Goal: Navigation & Orientation: Find specific page/section

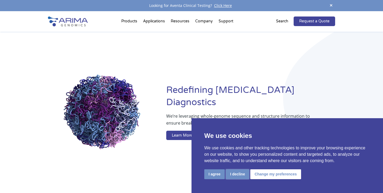
click at [240, 176] on button "I decline" at bounding box center [237, 174] width 23 height 10
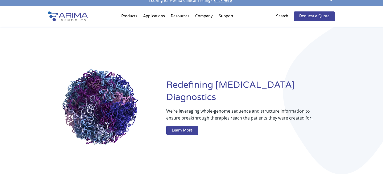
scroll to position [7, 0]
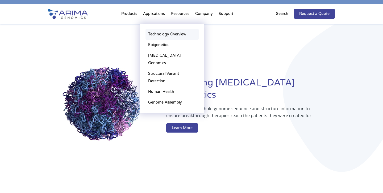
click at [160, 35] on link "Technology Overview" at bounding box center [172, 34] width 53 height 11
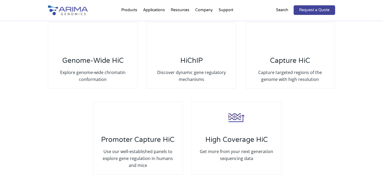
scroll to position [1036, 0]
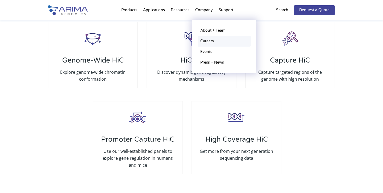
click at [208, 42] on link "Careers" at bounding box center [224, 41] width 53 height 11
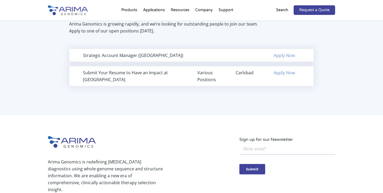
scroll to position [375, 0]
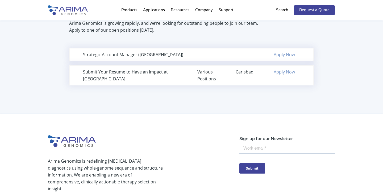
click at [288, 73] on link "Apply Now" at bounding box center [284, 72] width 21 height 6
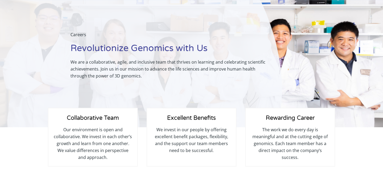
scroll to position [0, 0]
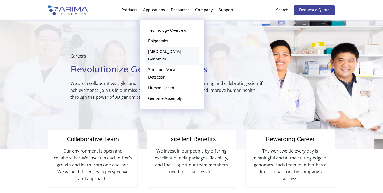
click at [160, 53] on link "[MEDICAL_DATA] Genomics" at bounding box center [172, 56] width 53 height 18
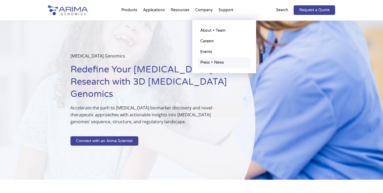
click at [205, 63] on link "Press + News" at bounding box center [224, 62] width 53 height 11
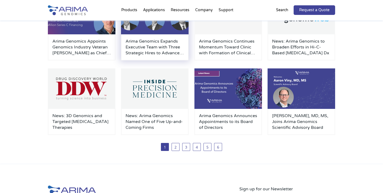
scroll to position [118, 0]
